Goal: Check status: Check status

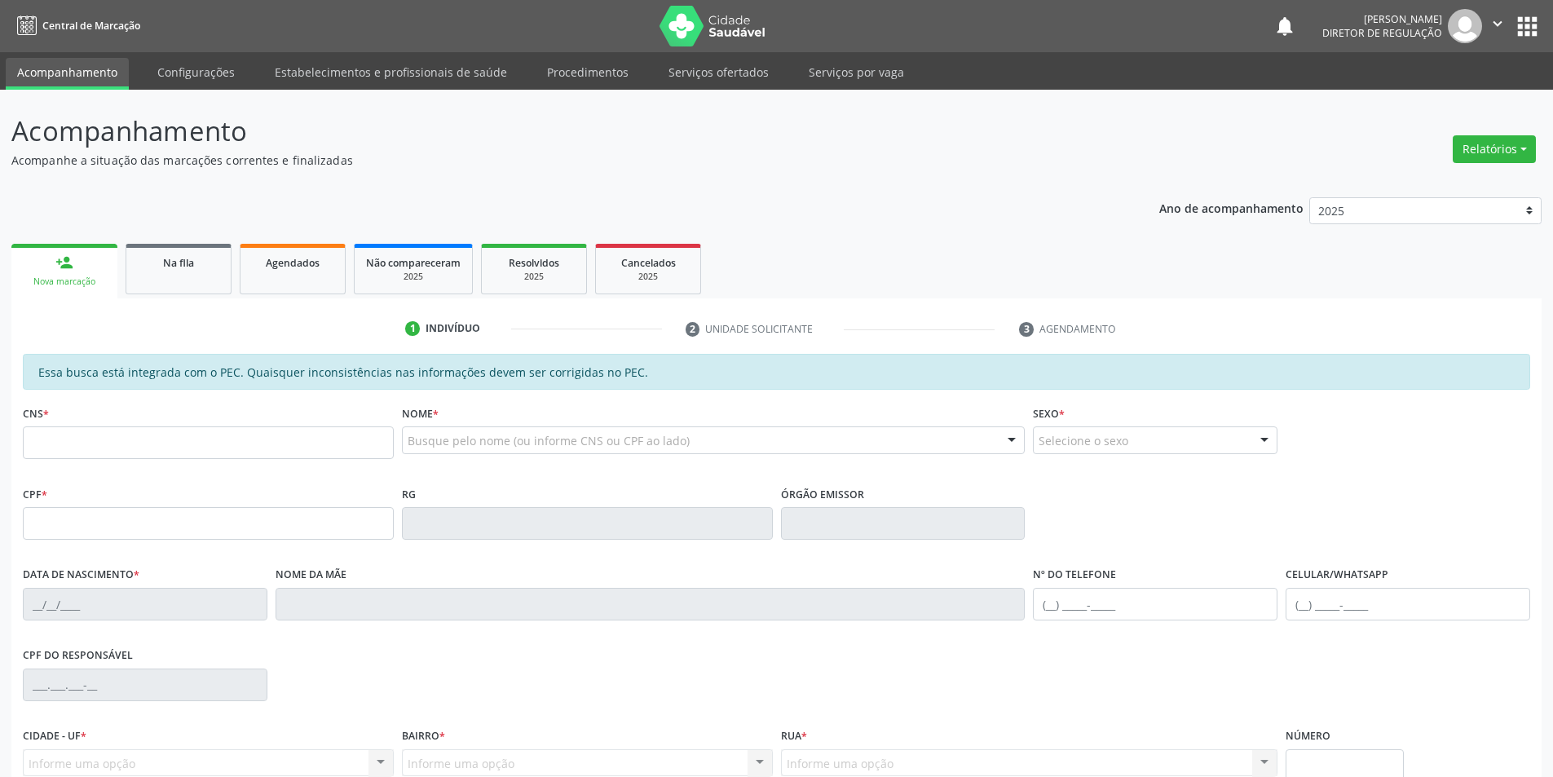
scroll to position [153, 0]
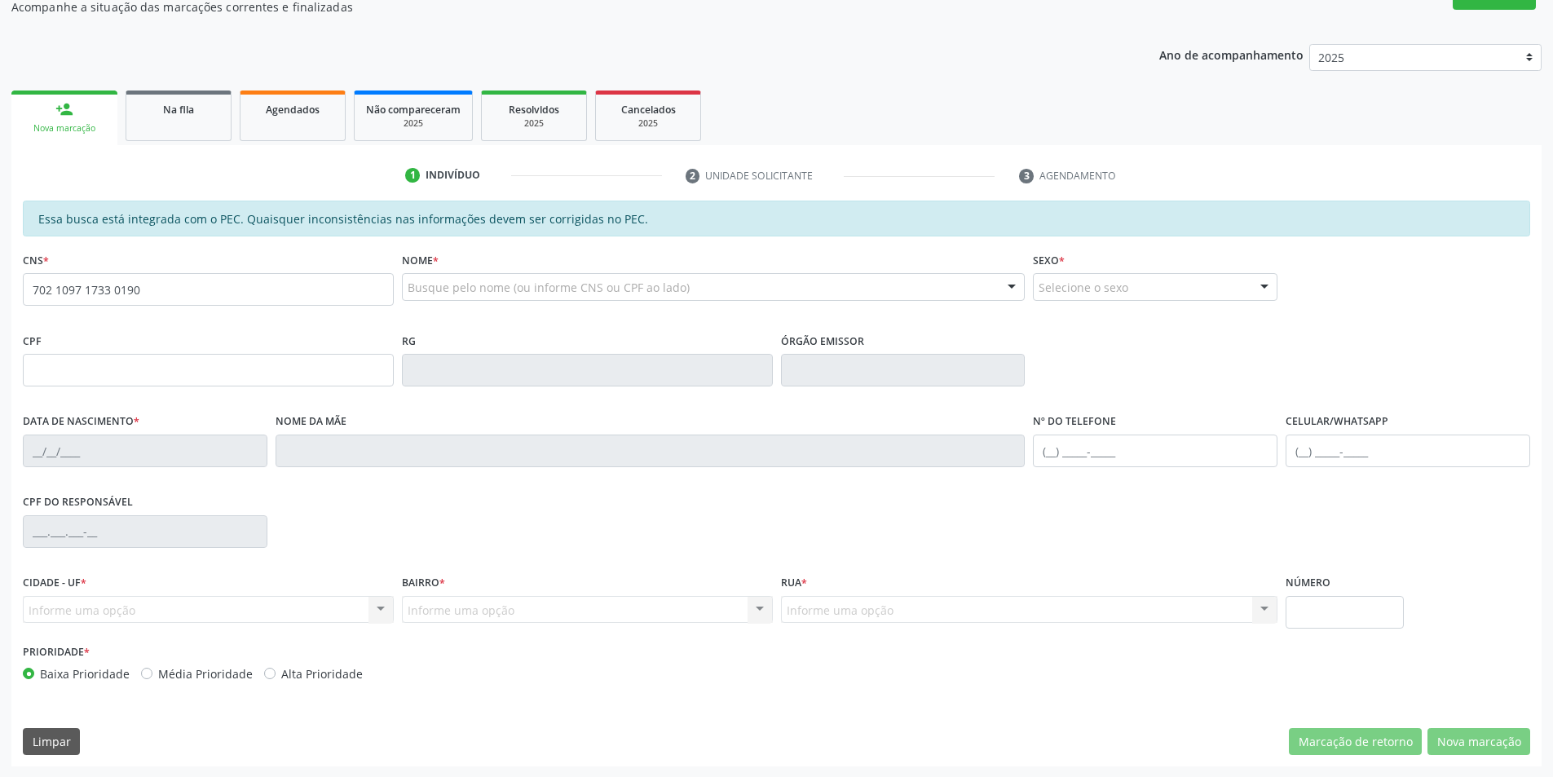
type input "702 1097 1733 0190"
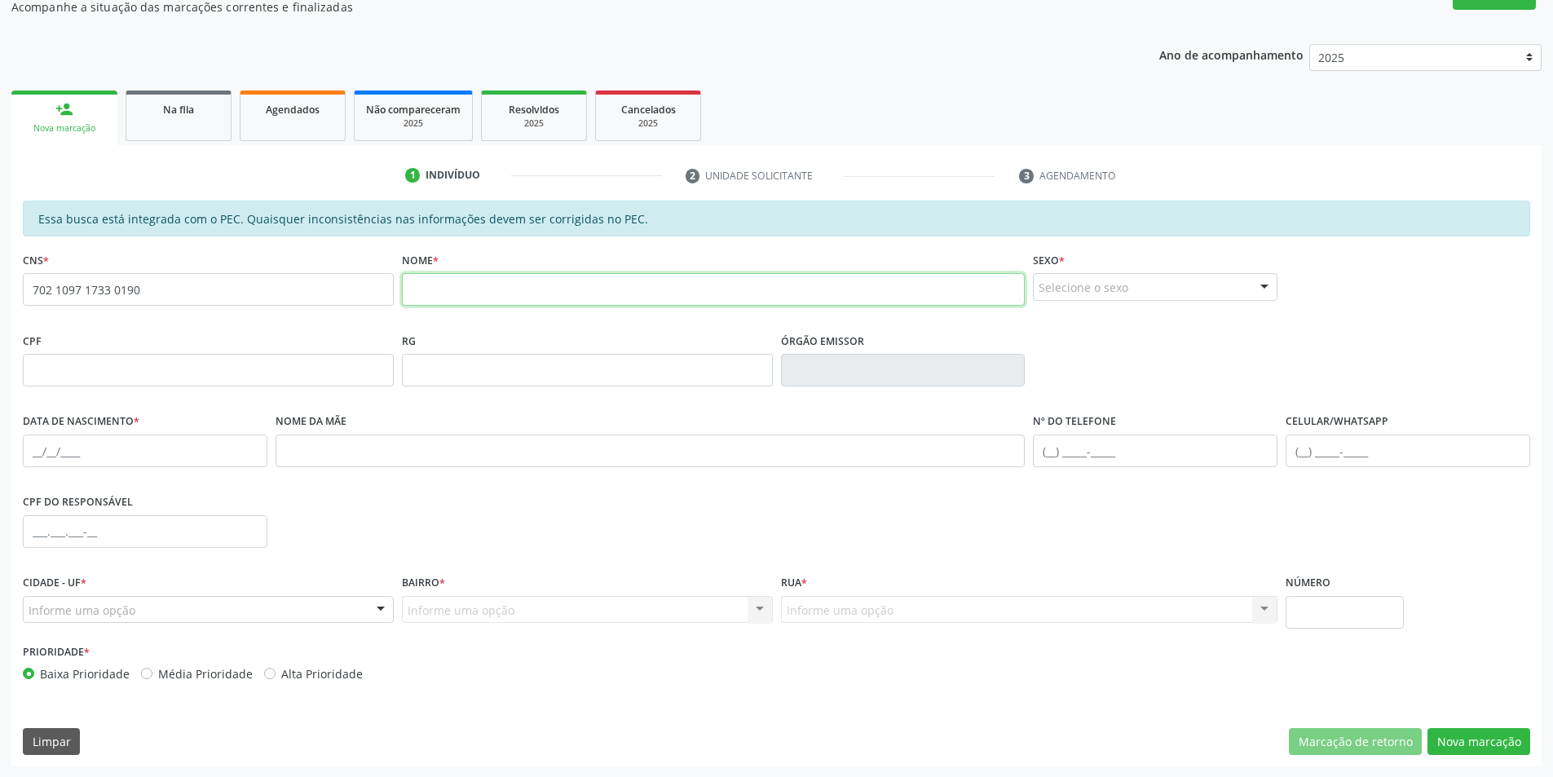
click at [426, 298] on input "text" at bounding box center [714, 289] width 624 height 33
drag, startPoint x: 167, startPoint y: 288, endPoint x: 2, endPoint y: 357, distance: 178.7
click at [0, 356] on div "Acompanhamento Acompanhe a situação das marcações correntes e finalizadas Relat…" at bounding box center [776, 357] width 1553 height 842
click at [423, 289] on input "text" at bounding box center [714, 289] width 624 height 33
type input "[PERSON_NAME] G"
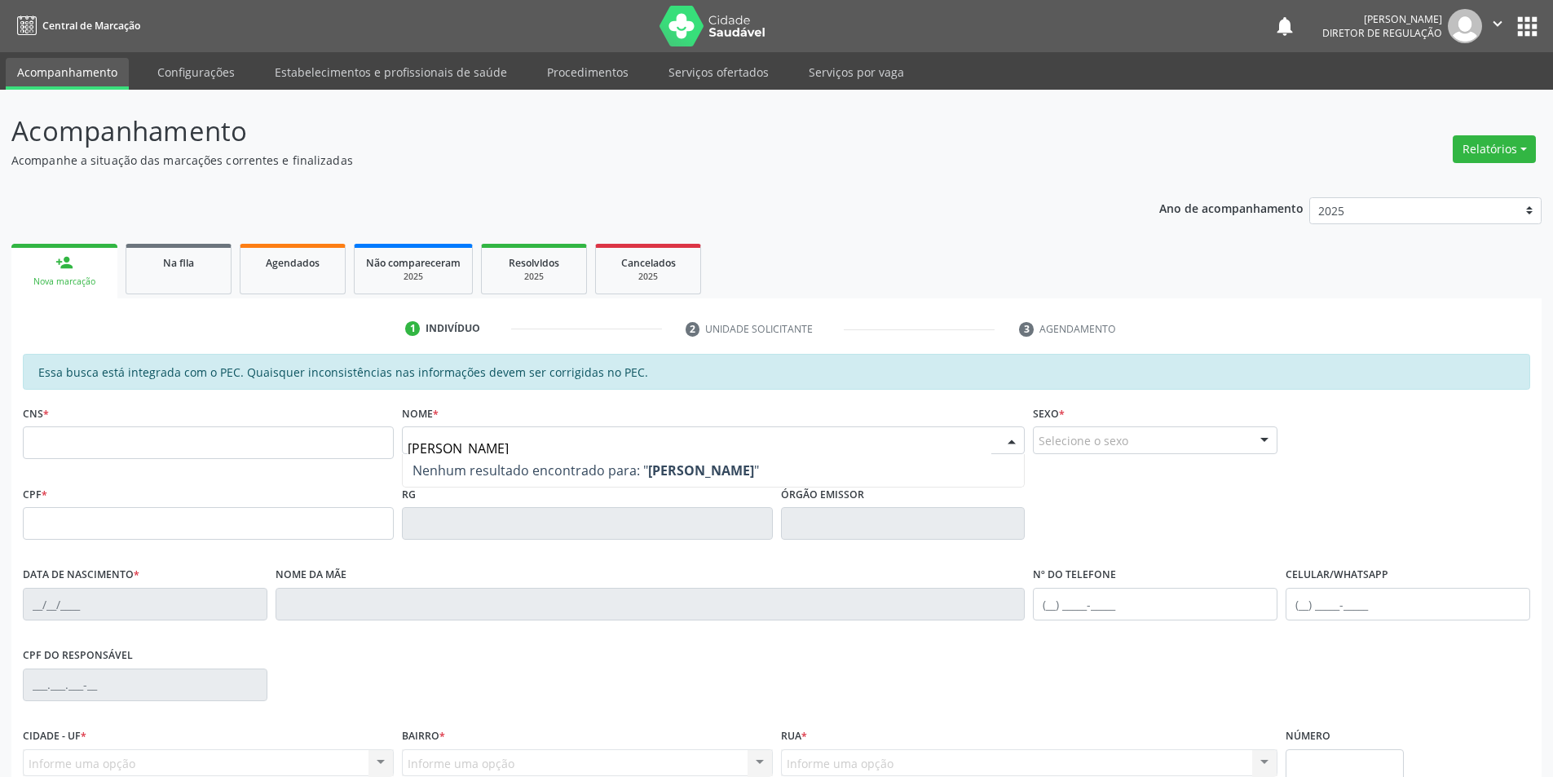
type input "EDNALVA RODRIGUES G"
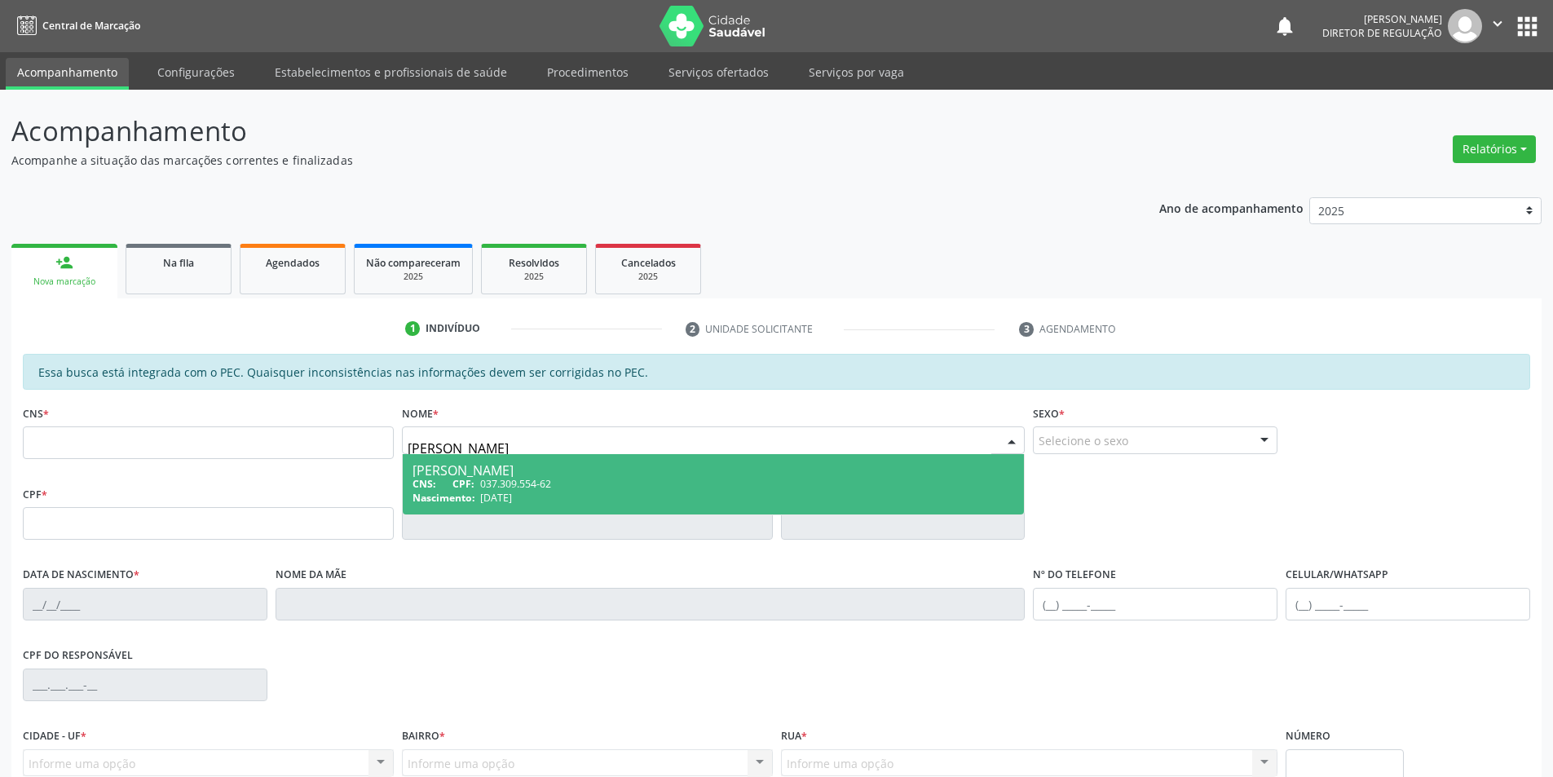
click at [532, 482] on span "037.309.554-62" at bounding box center [515, 484] width 71 height 14
type input "037.309.554-62"
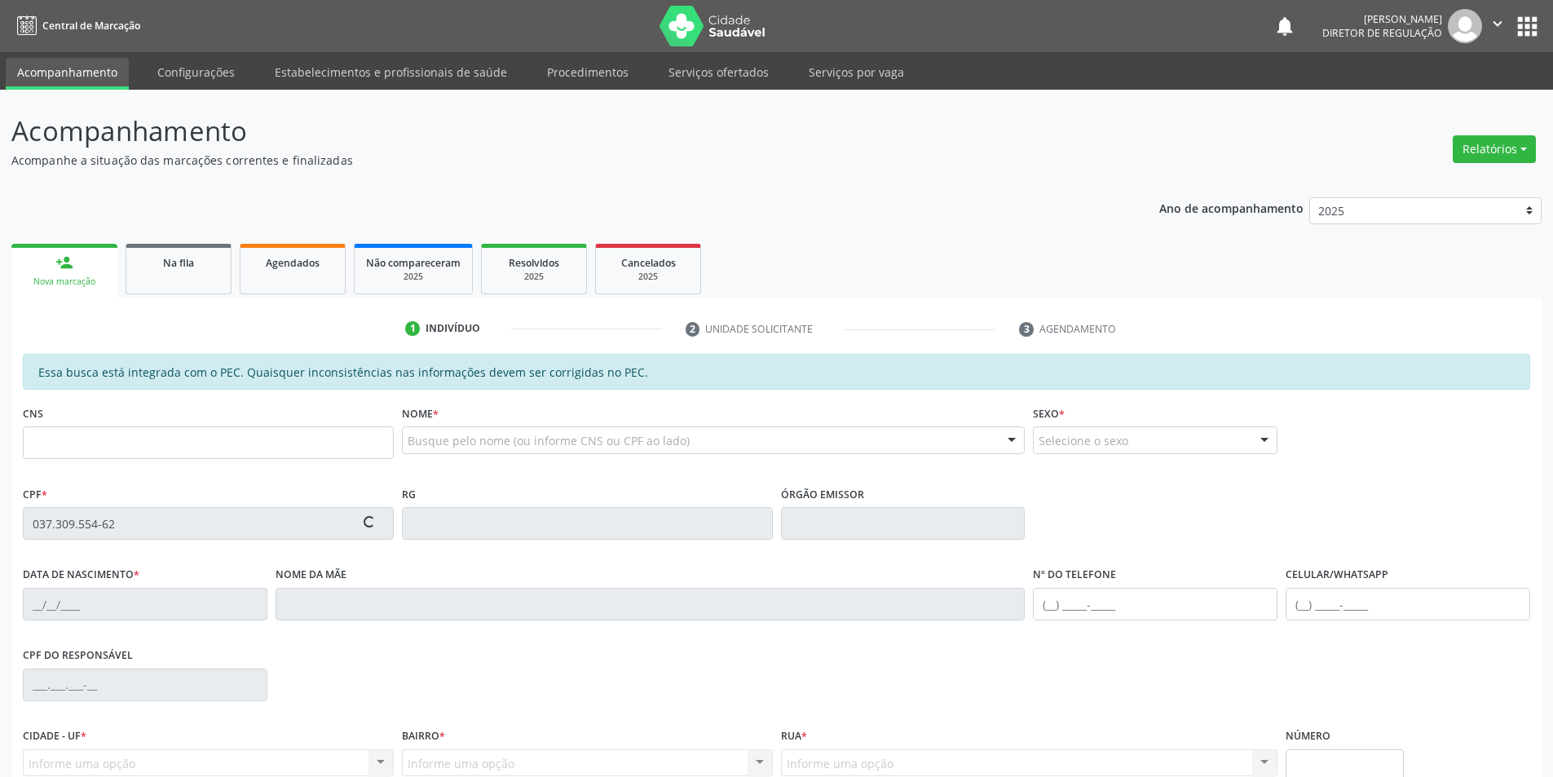
type input "27/07/1973"
type input "Maria Rodrigues Gomes"
type input "(87) 98175-8922"
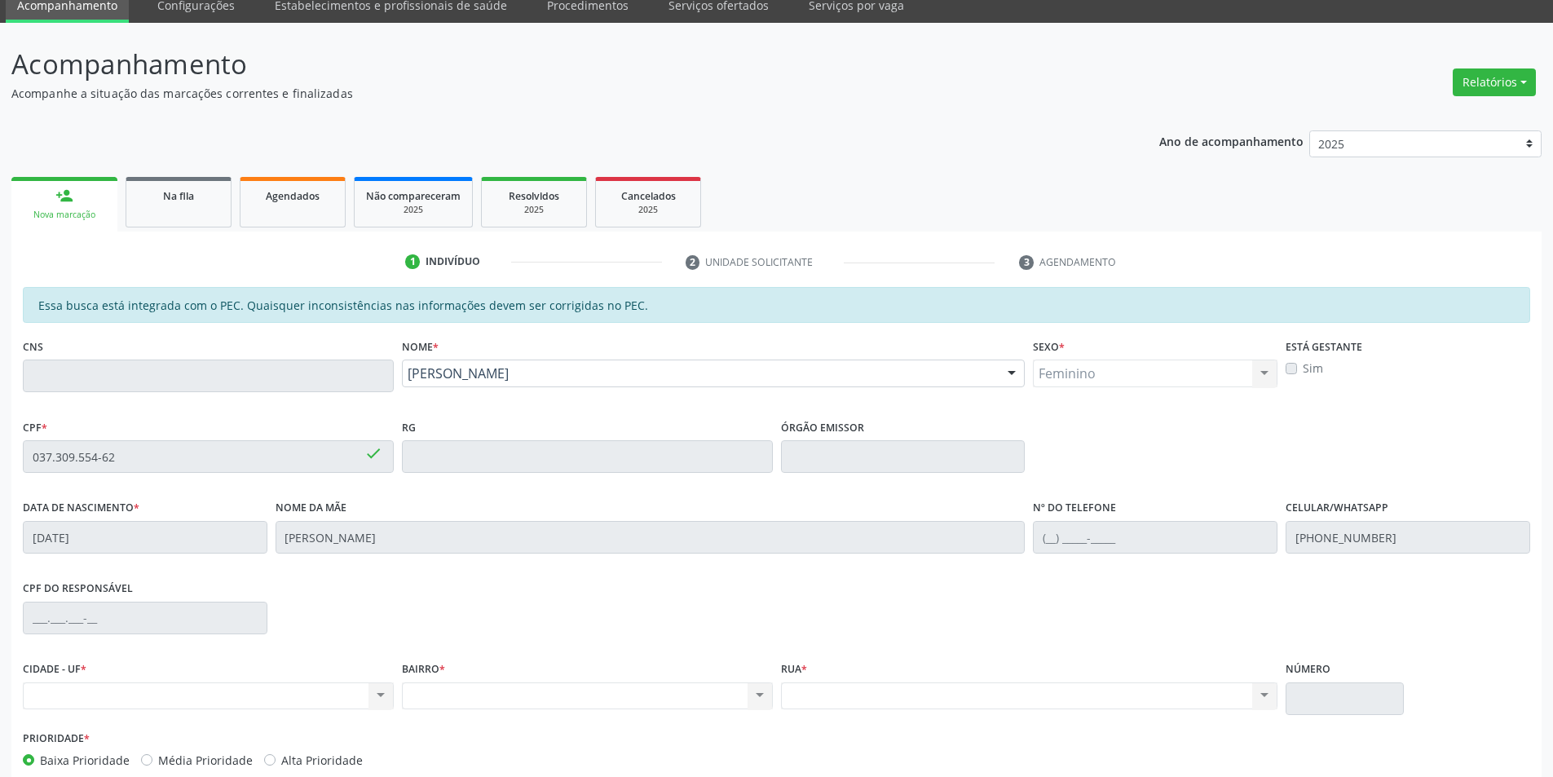
scroll to position [154, 0]
